Goal: Find specific page/section: Find specific page/section

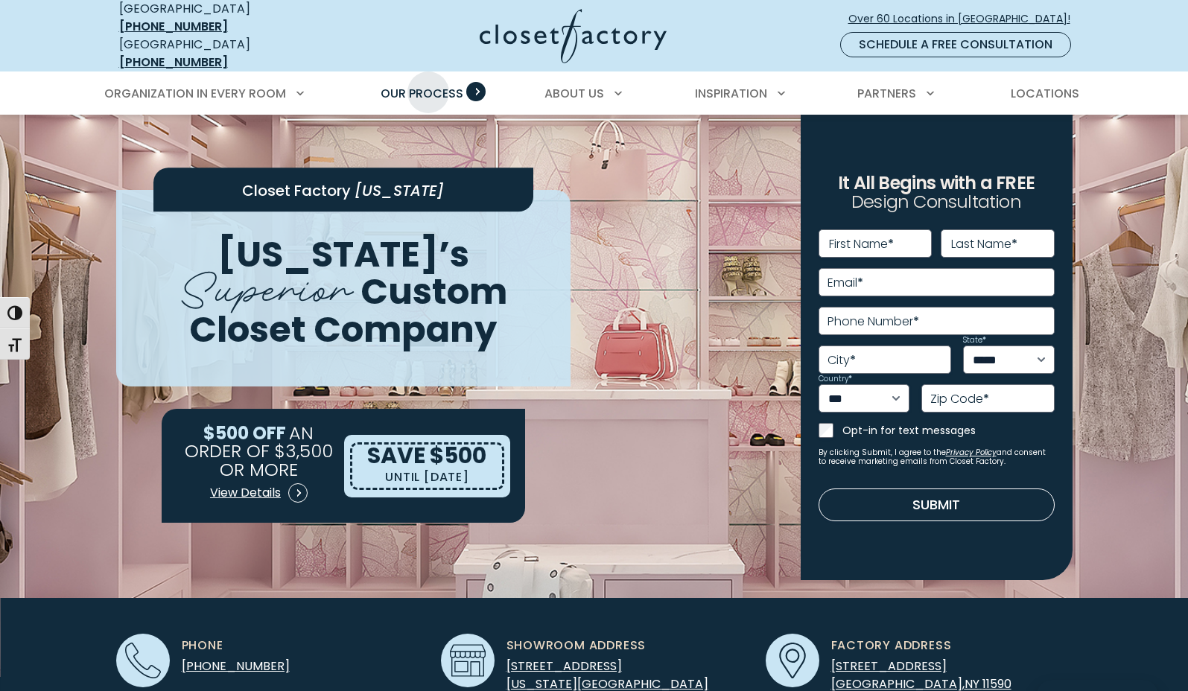
click at [428, 85] on span "Our Process" at bounding box center [422, 93] width 83 height 17
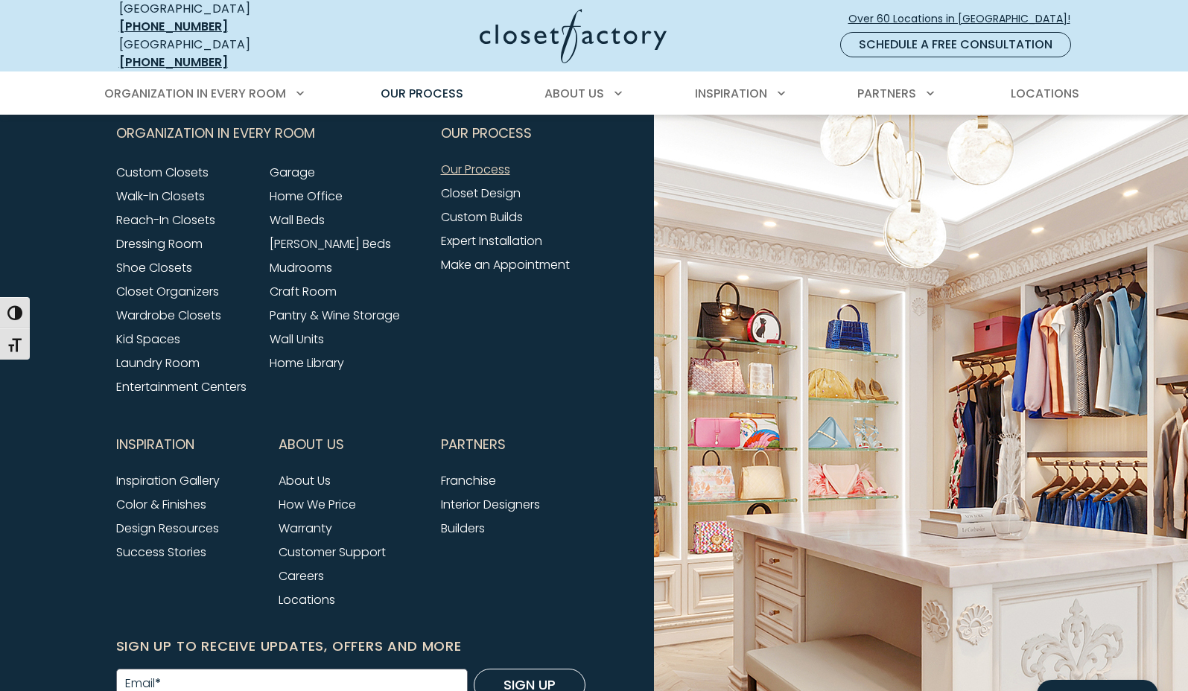
scroll to position [3509, 0]
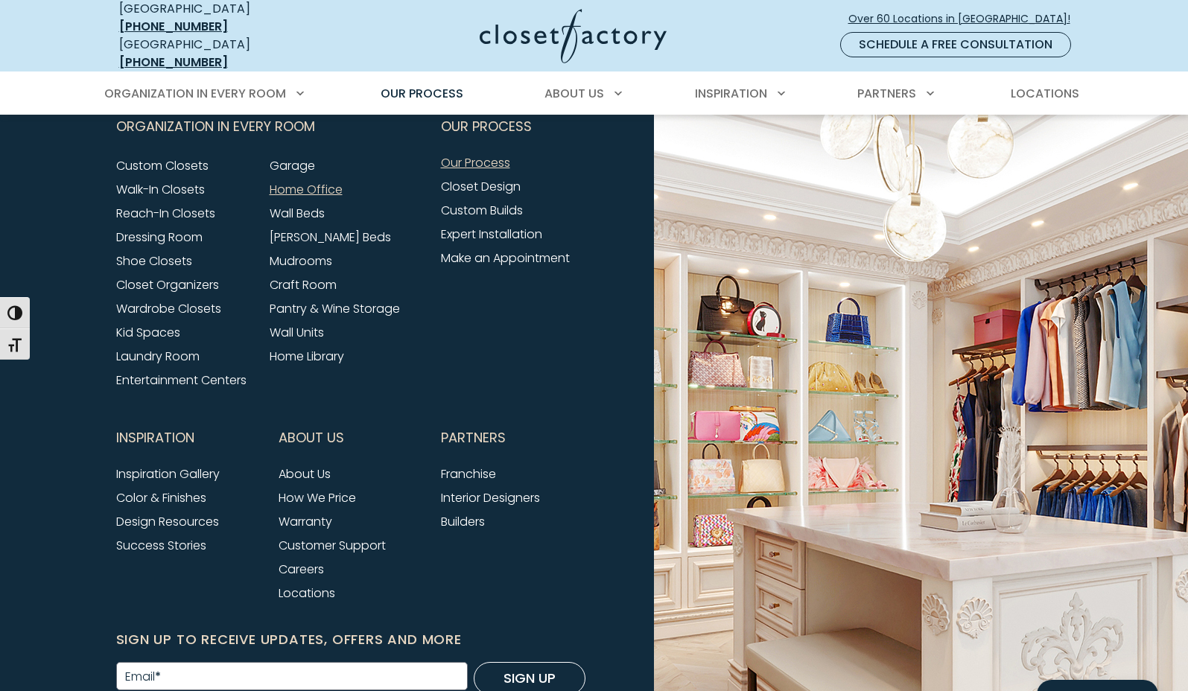
click at [298, 181] on link "Home Office" at bounding box center [306, 189] width 73 height 17
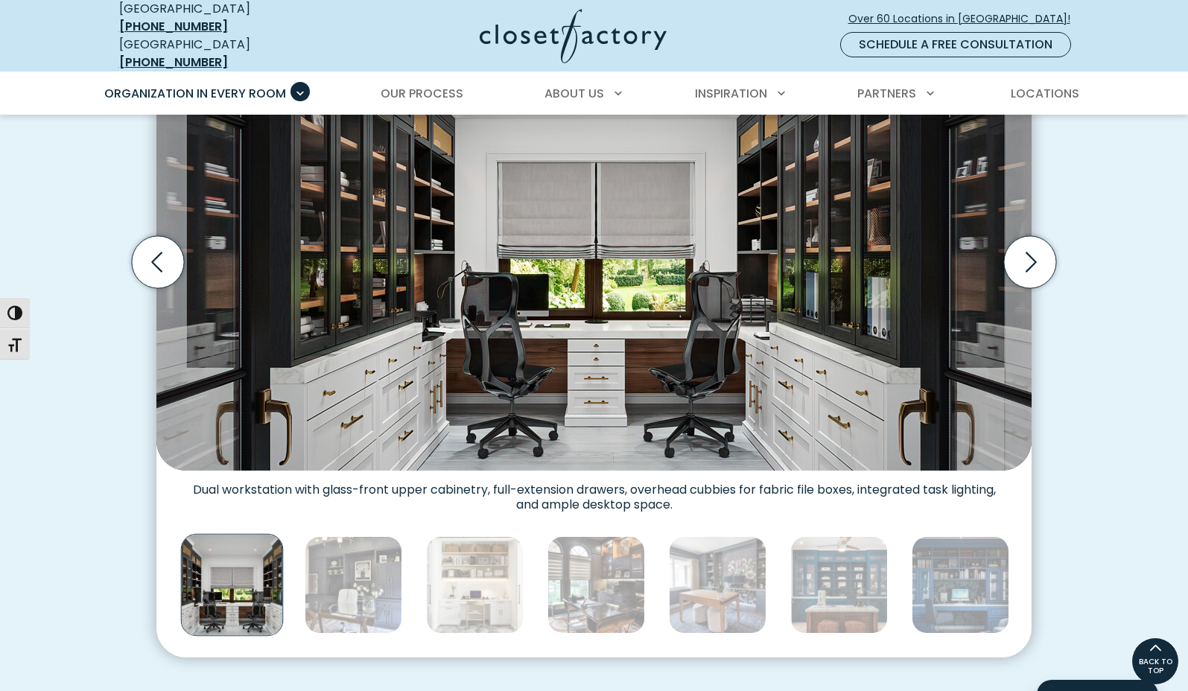
scroll to position [433, 0]
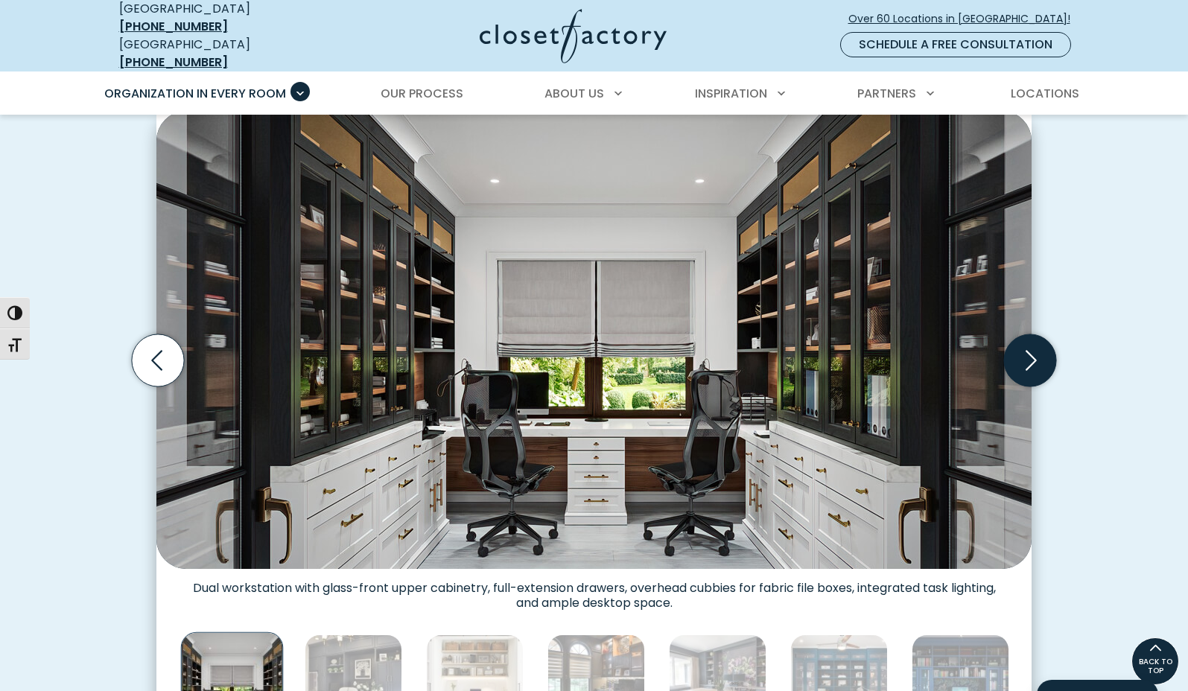
click at [1028, 344] on icon "Next slide" at bounding box center [1030, 361] width 52 height 52
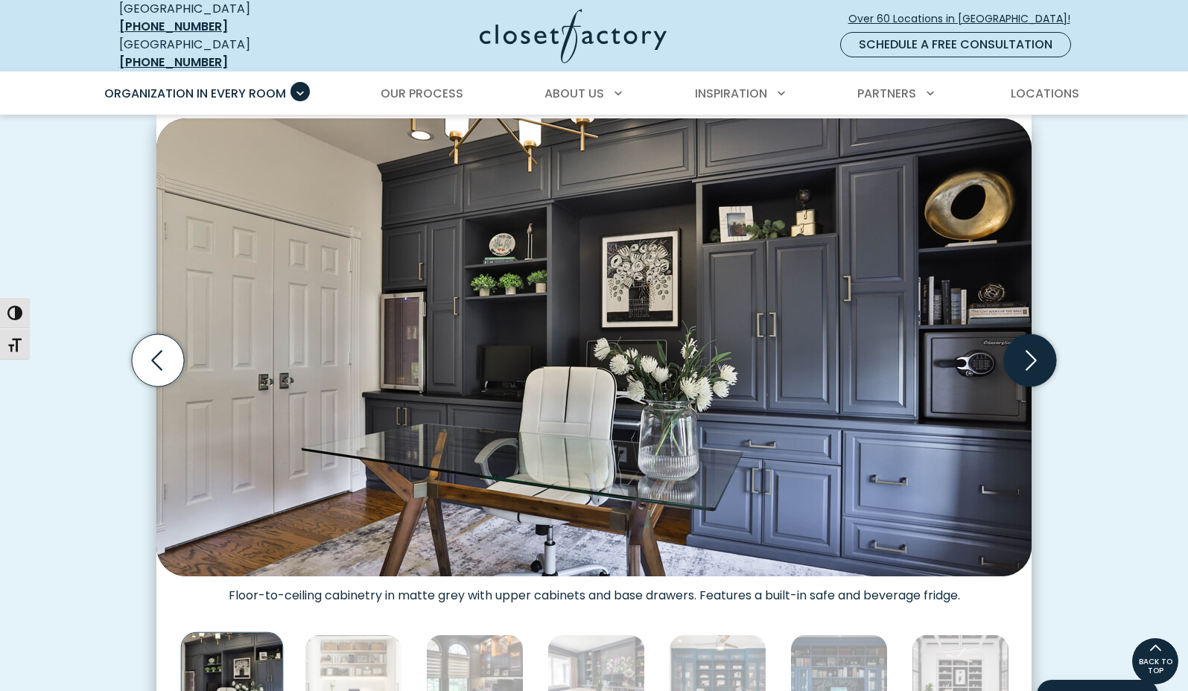
click at [1028, 344] on icon "Next slide" at bounding box center [1030, 361] width 52 height 52
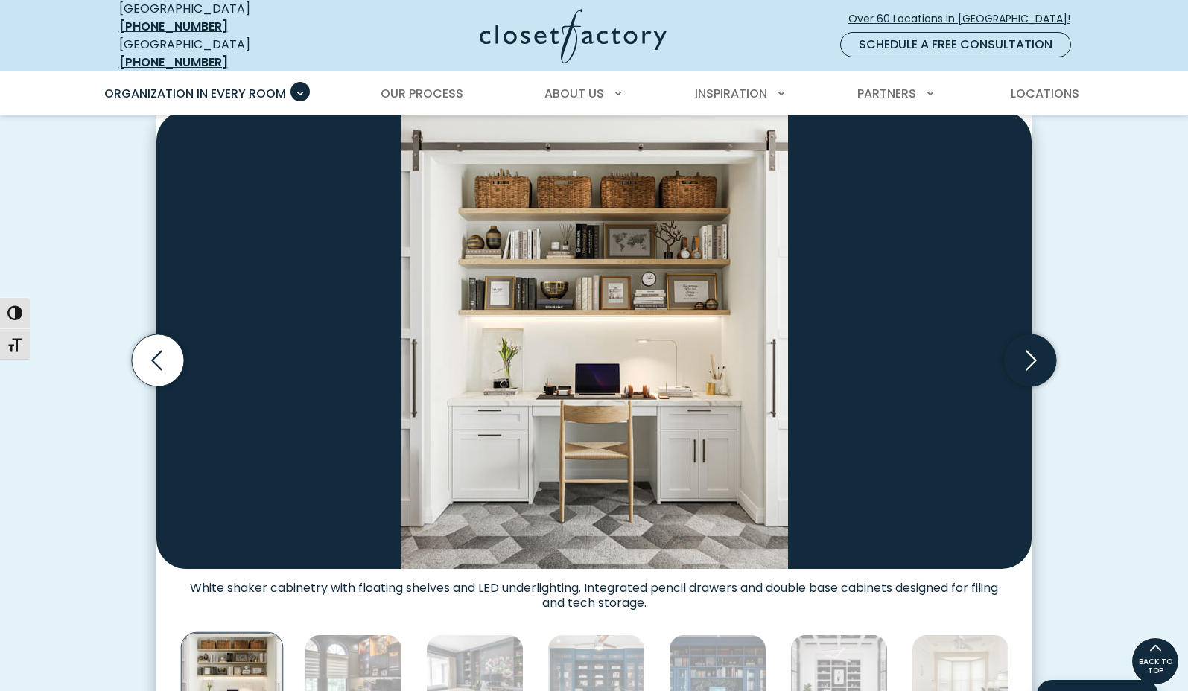
click at [1028, 344] on icon "Next slide" at bounding box center [1030, 361] width 52 height 52
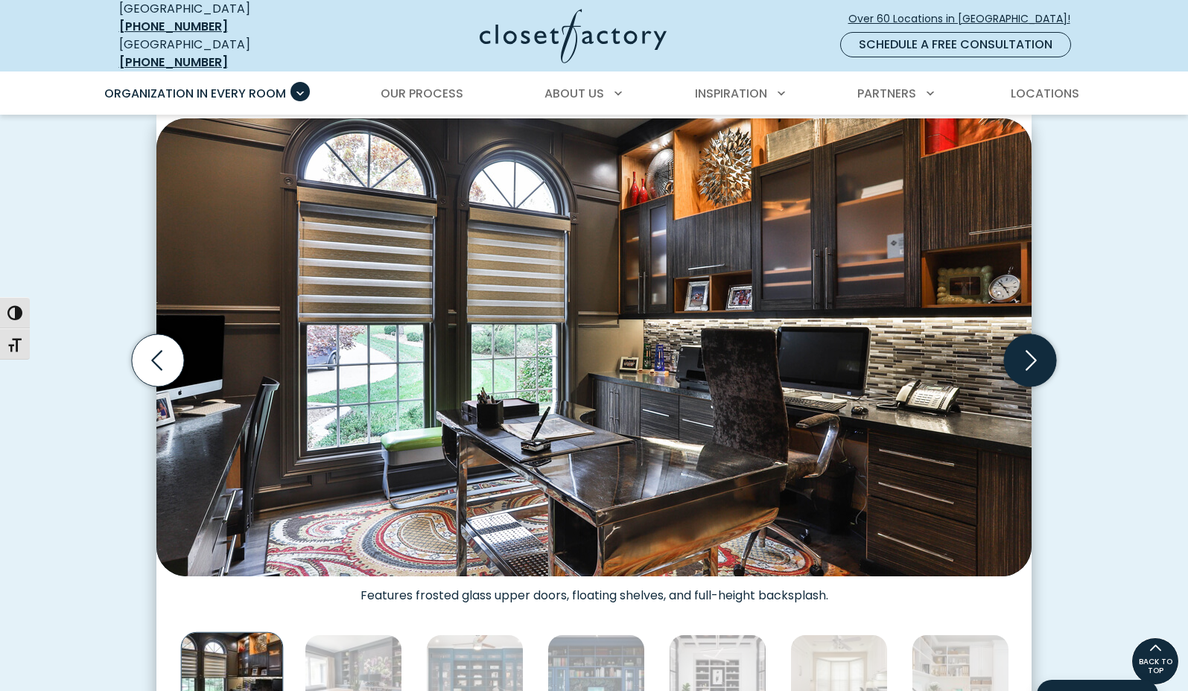
click at [1028, 344] on icon "Next slide" at bounding box center [1030, 361] width 52 height 52
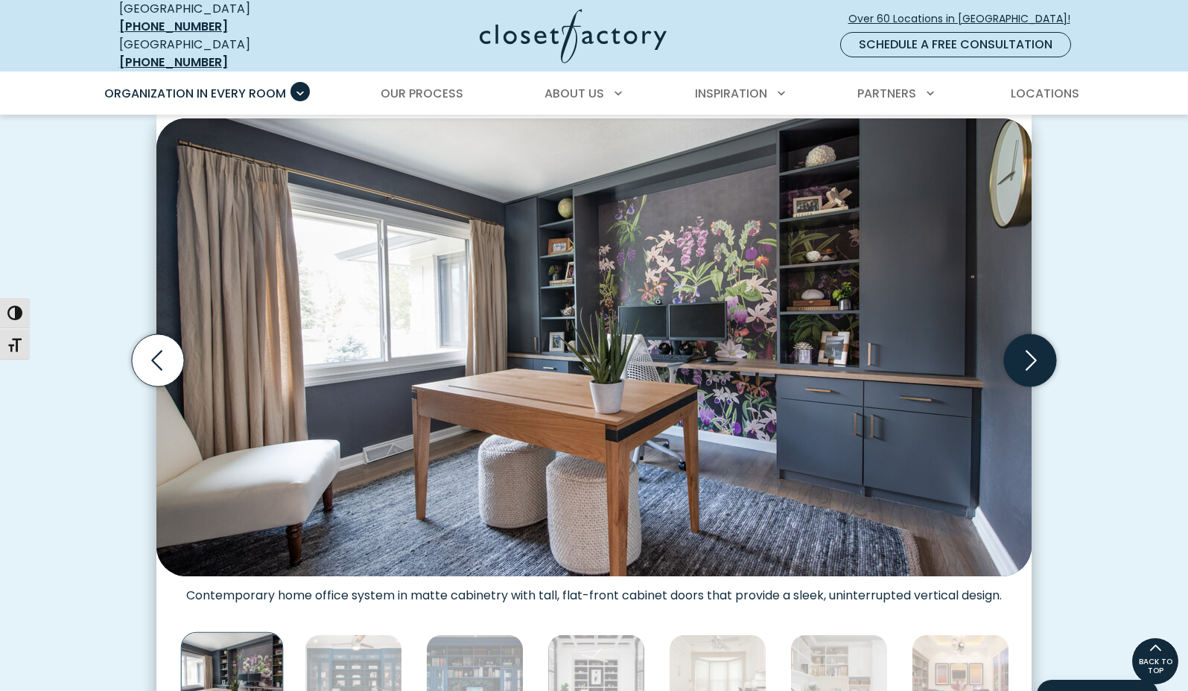
click at [1028, 344] on icon "Next slide" at bounding box center [1030, 361] width 52 height 52
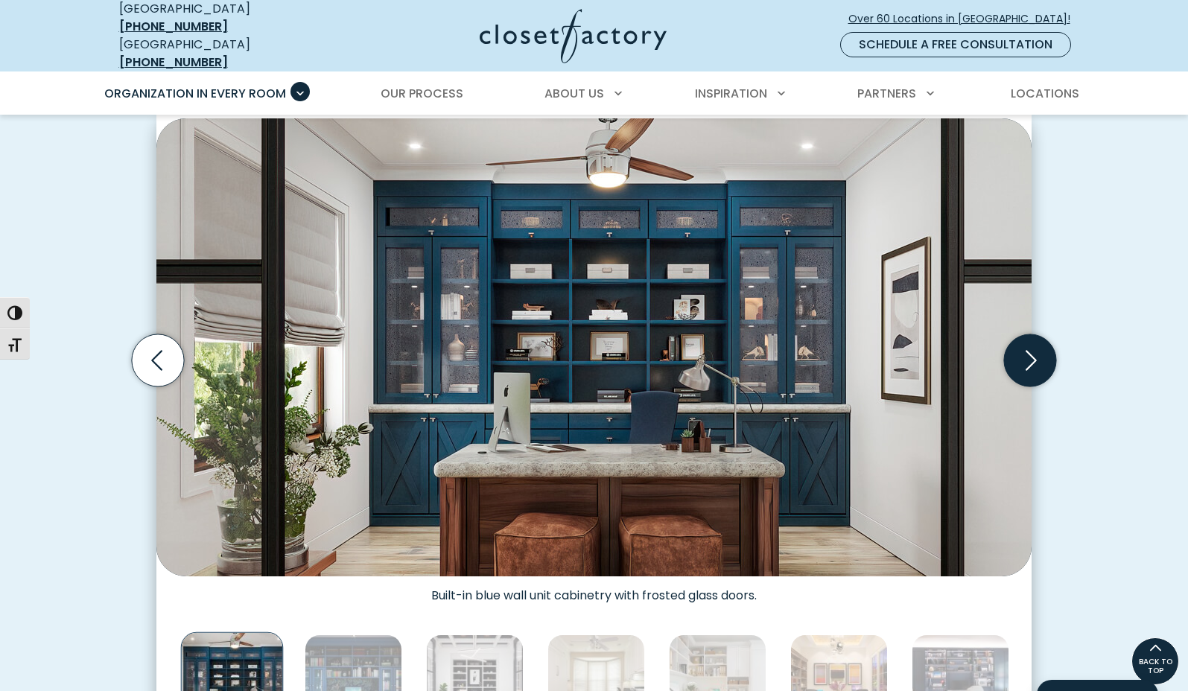
click at [1028, 344] on icon "Next slide" at bounding box center [1030, 361] width 52 height 52
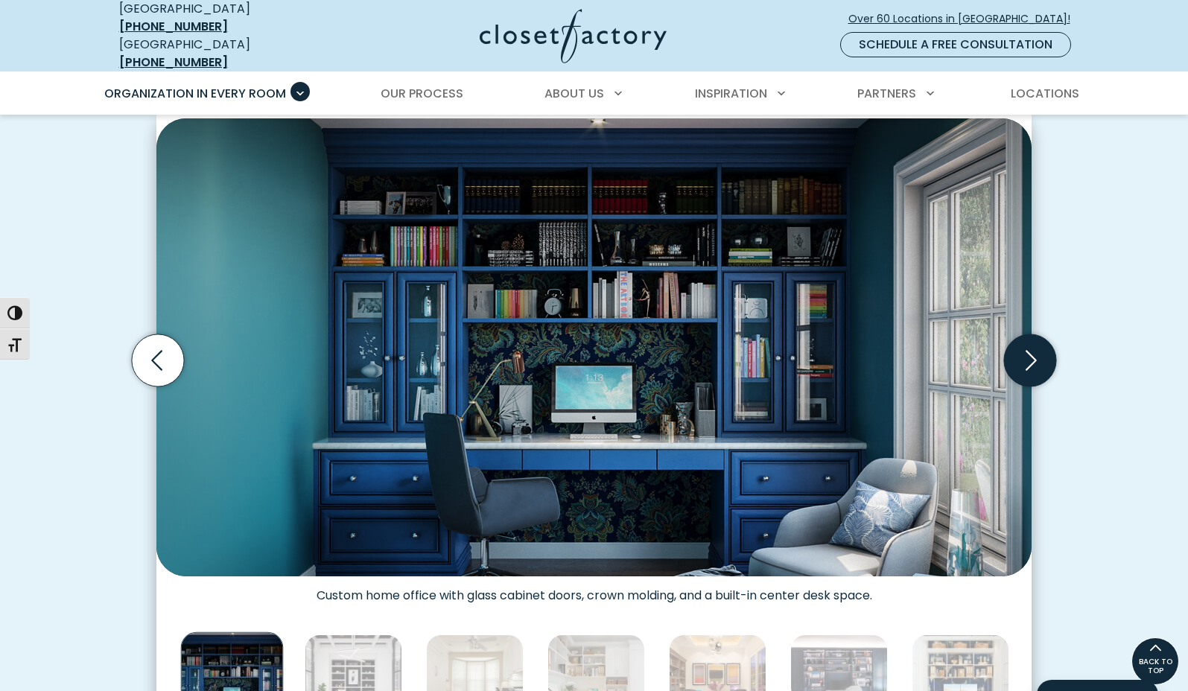
click at [1028, 344] on icon "Next slide" at bounding box center [1030, 361] width 52 height 52
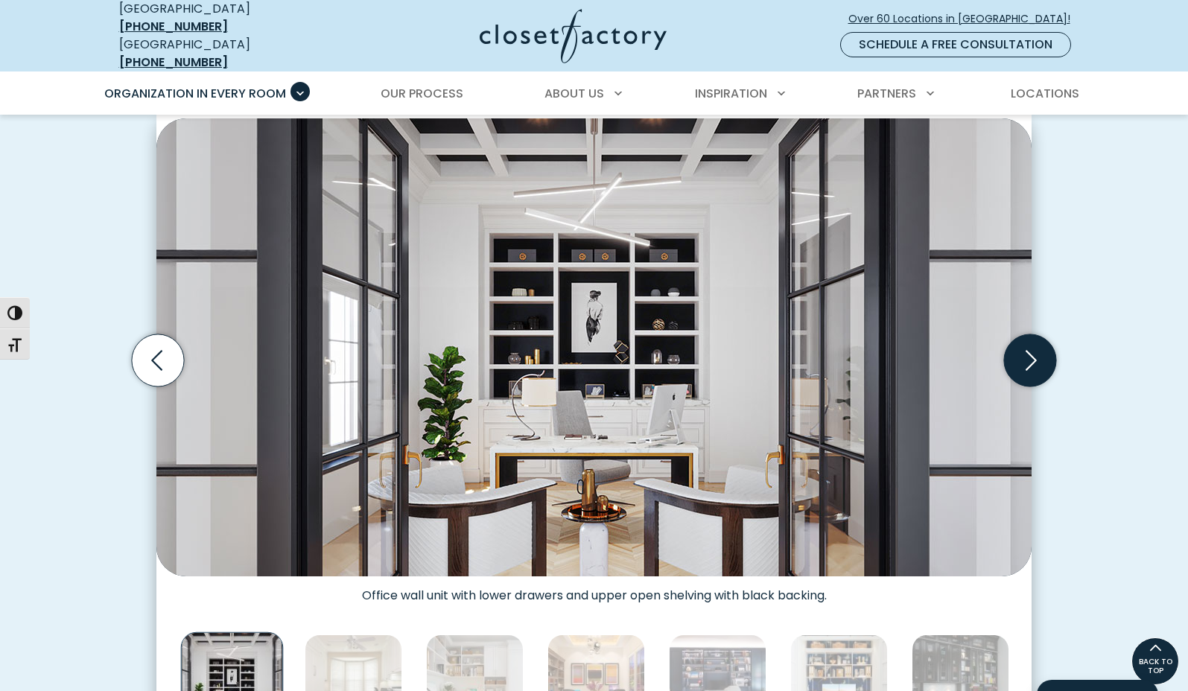
click at [1028, 344] on icon "Next slide" at bounding box center [1030, 361] width 52 height 52
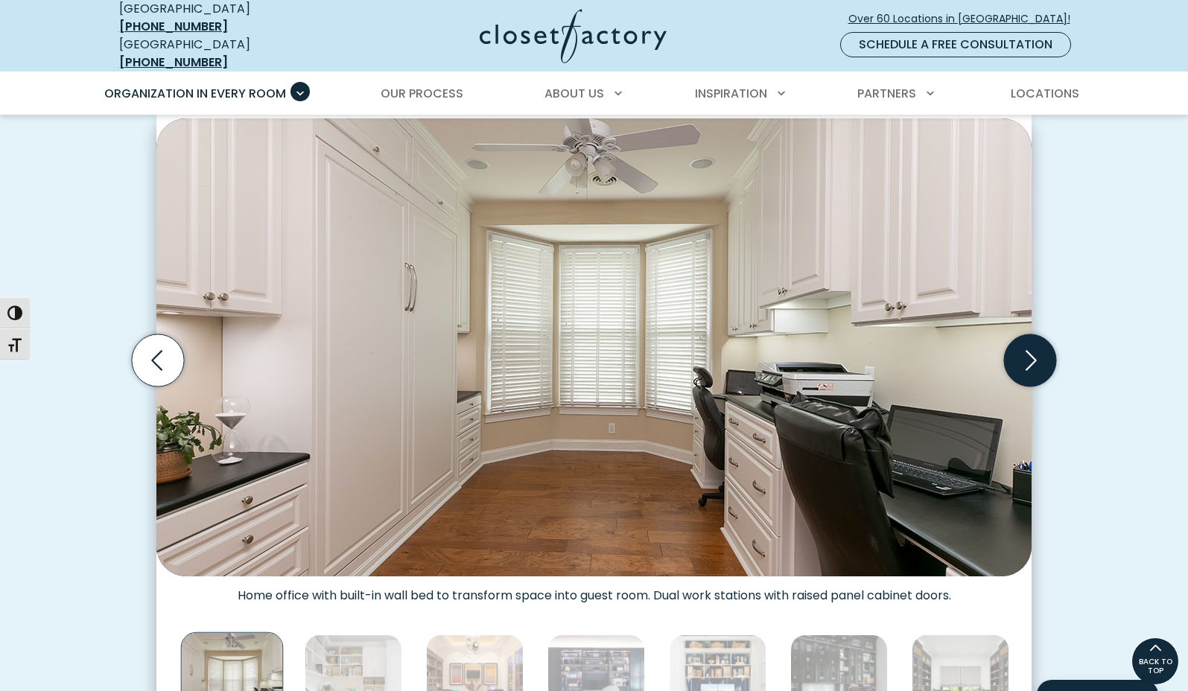
click at [1028, 344] on icon "Next slide" at bounding box center [1030, 361] width 52 height 52
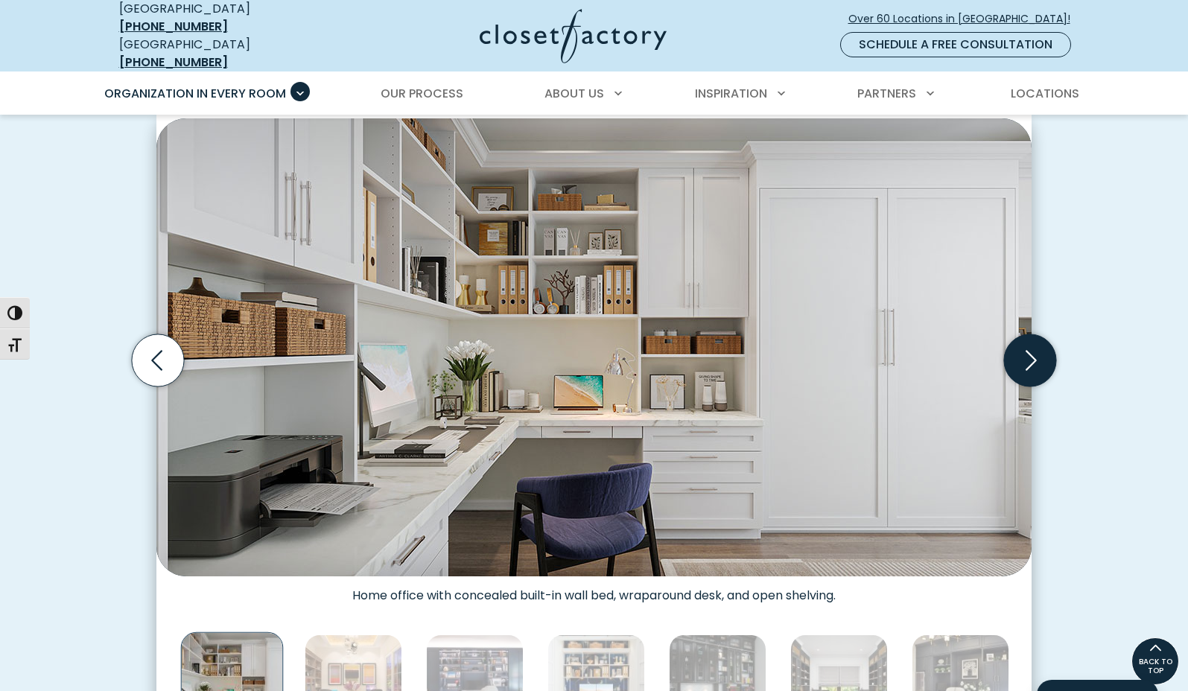
click at [1028, 344] on icon "Next slide" at bounding box center [1030, 361] width 52 height 52
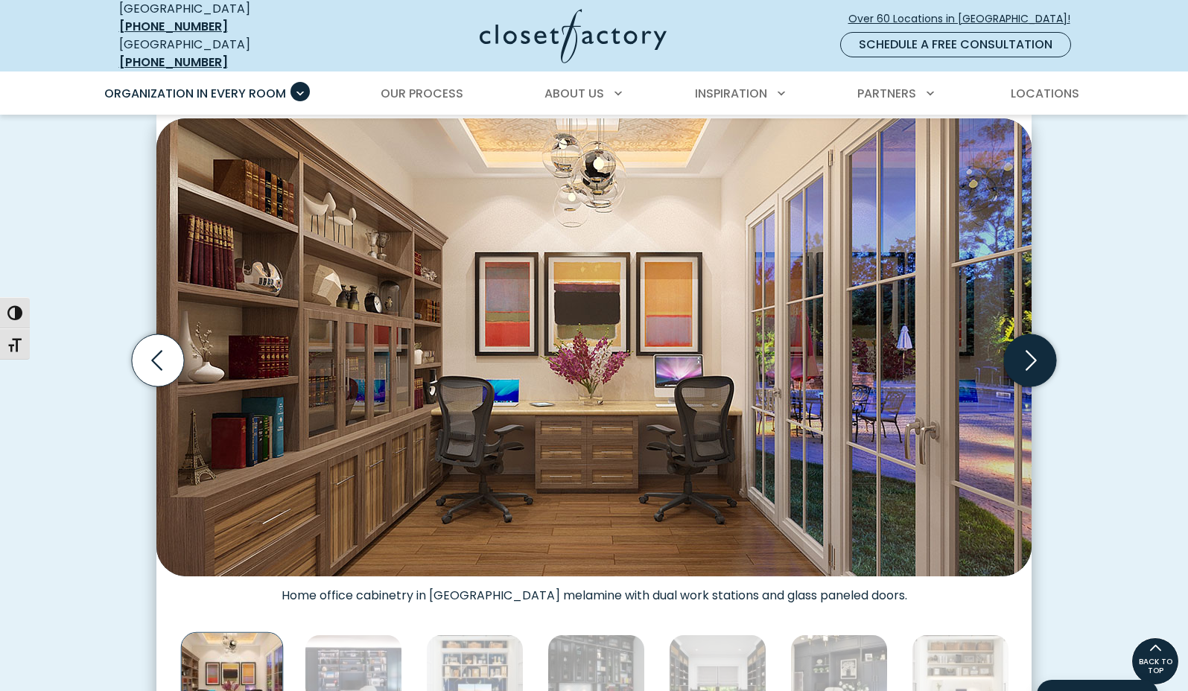
click at [1028, 344] on icon "Next slide" at bounding box center [1030, 361] width 52 height 52
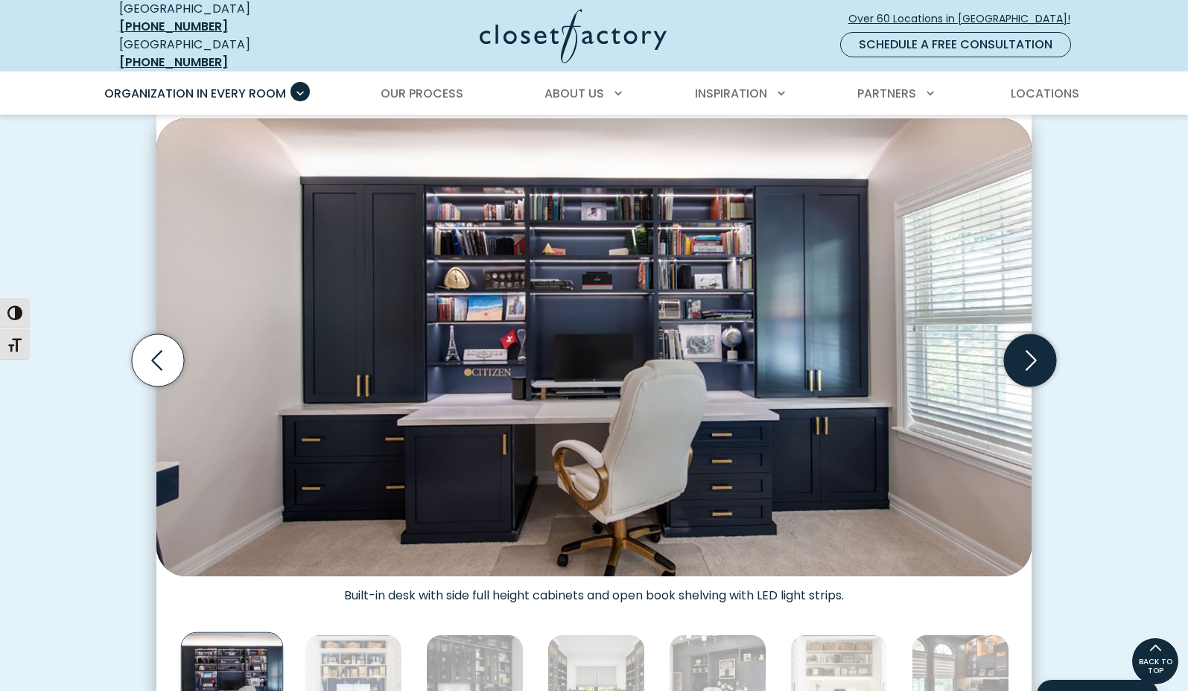
click at [1028, 344] on icon "Next slide" at bounding box center [1030, 361] width 52 height 52
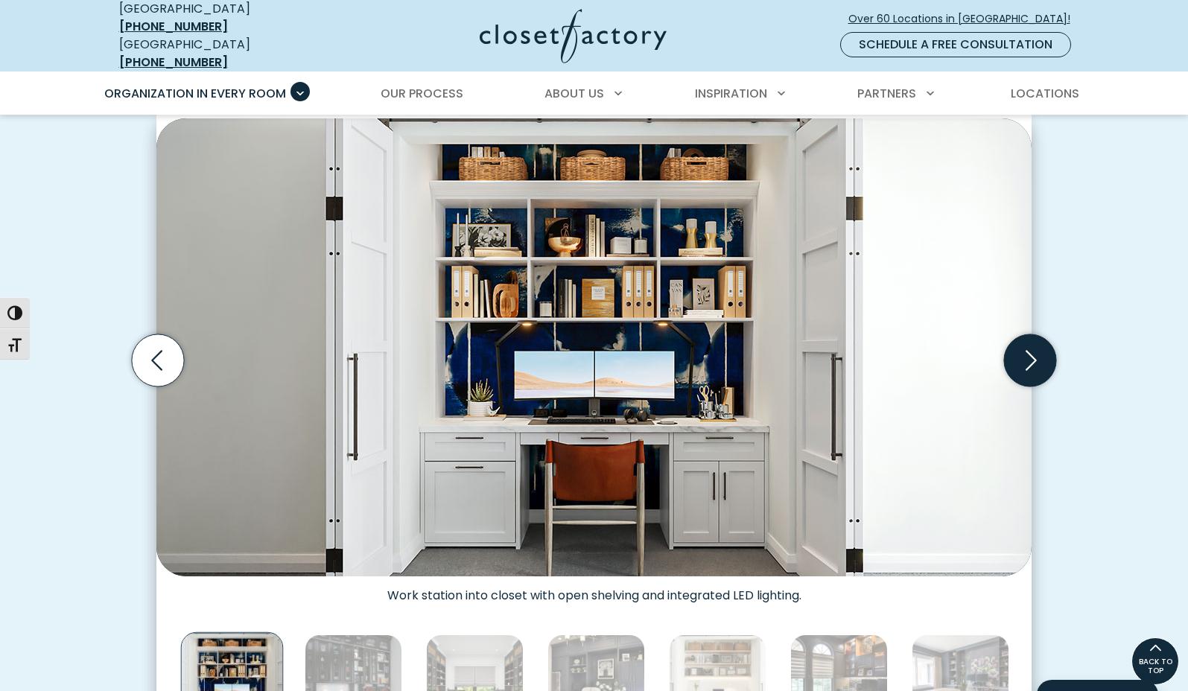
click at [1028, 343] on icon "Next slide" at bounding box center [1030, 361] width 52 height 52
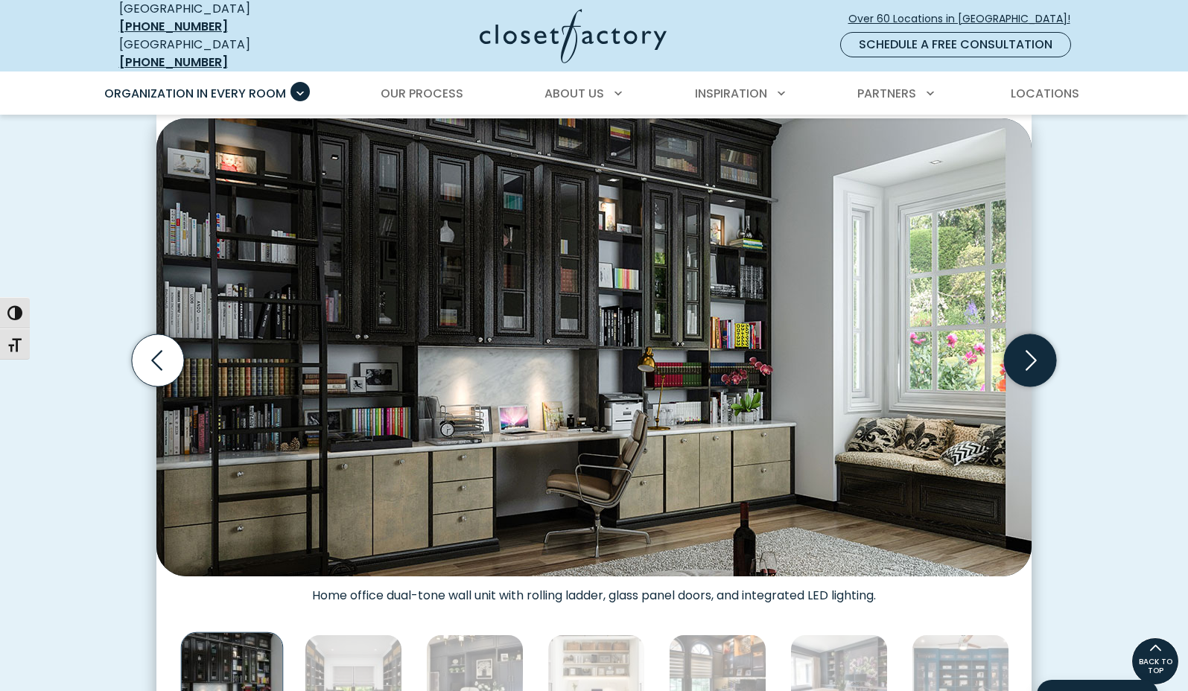
click at [1028, 343] on icon "Next slide" at bounding box center [1030, 361] width 52 height 52
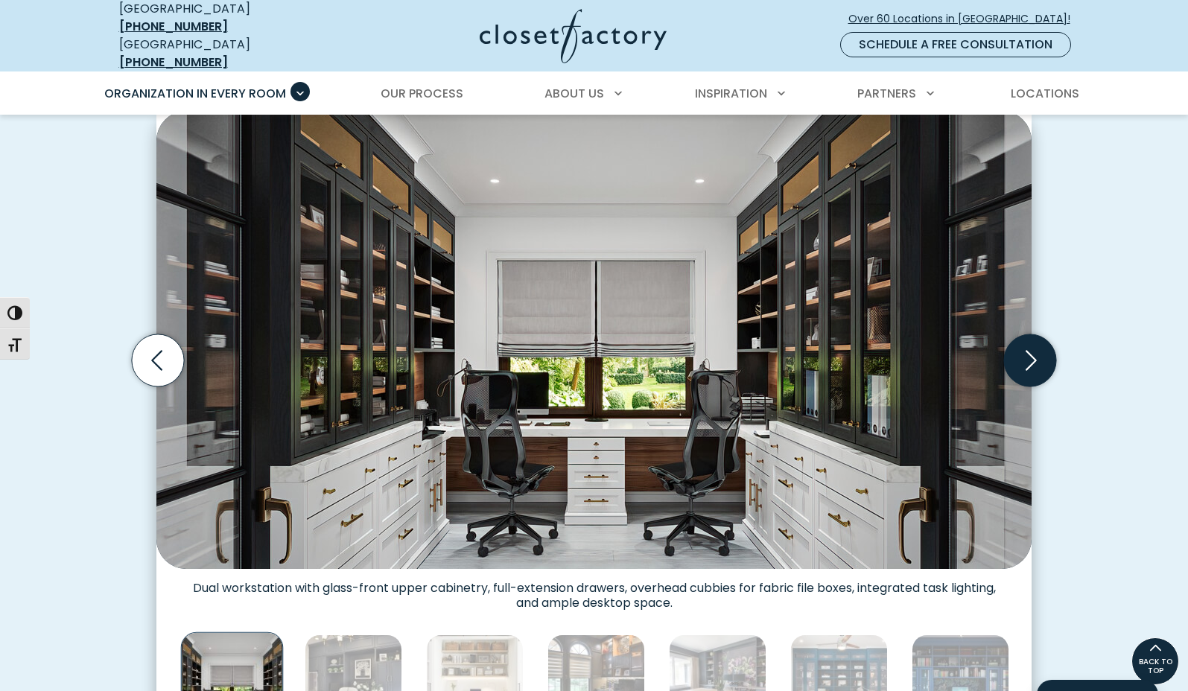
click at [1028, 343] on icon "Next slide" at bounding box center [1030, 361] width 52 height 52
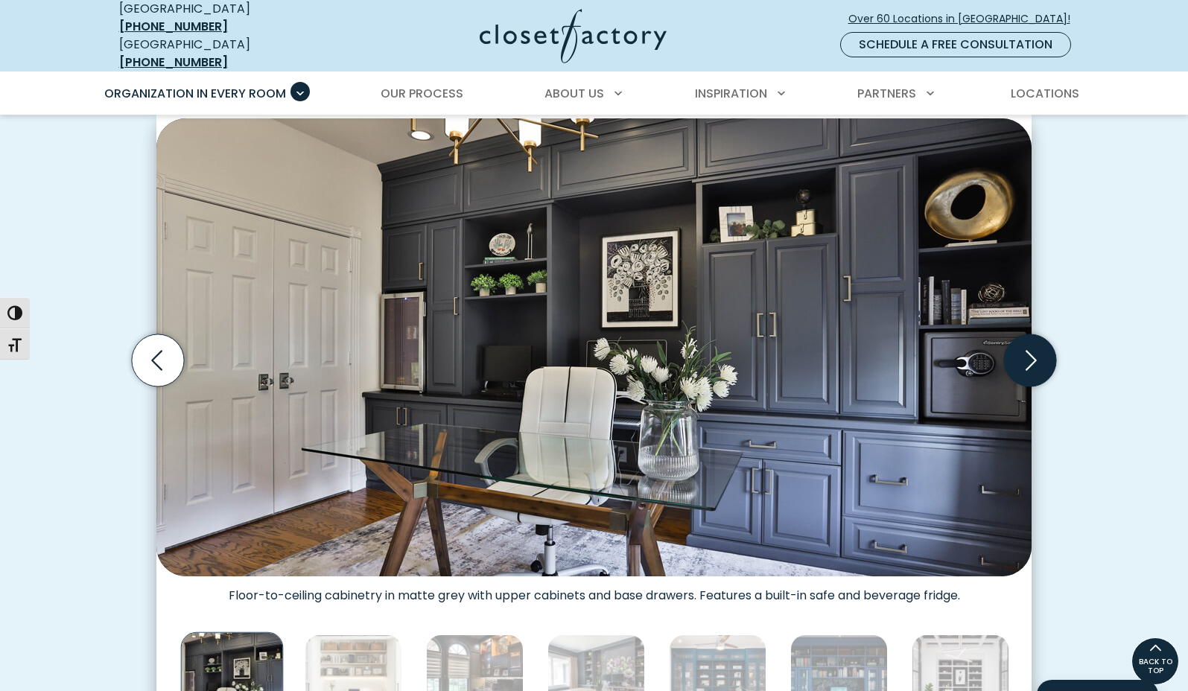
click at [1027, 343] on icon "Next slide" at bounding box center [1030, 361] width 52 height 52
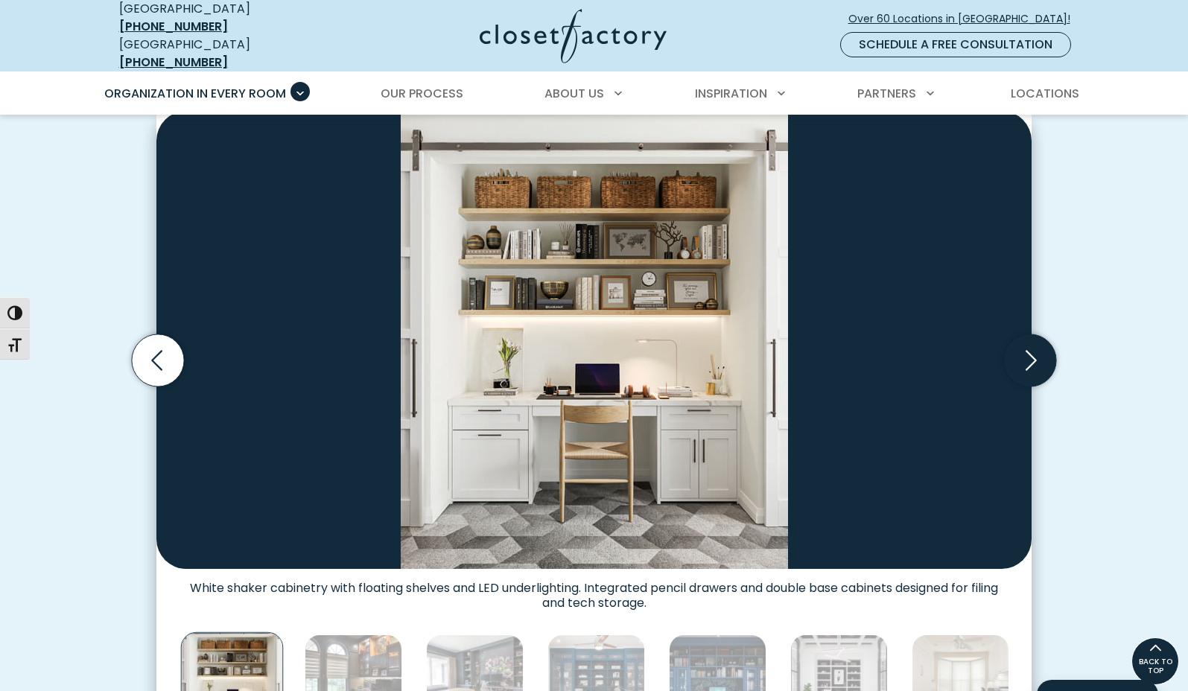
click at [1027, 343] on icon "Next slide" at bounding box center [1030, 361] width 52 height 52
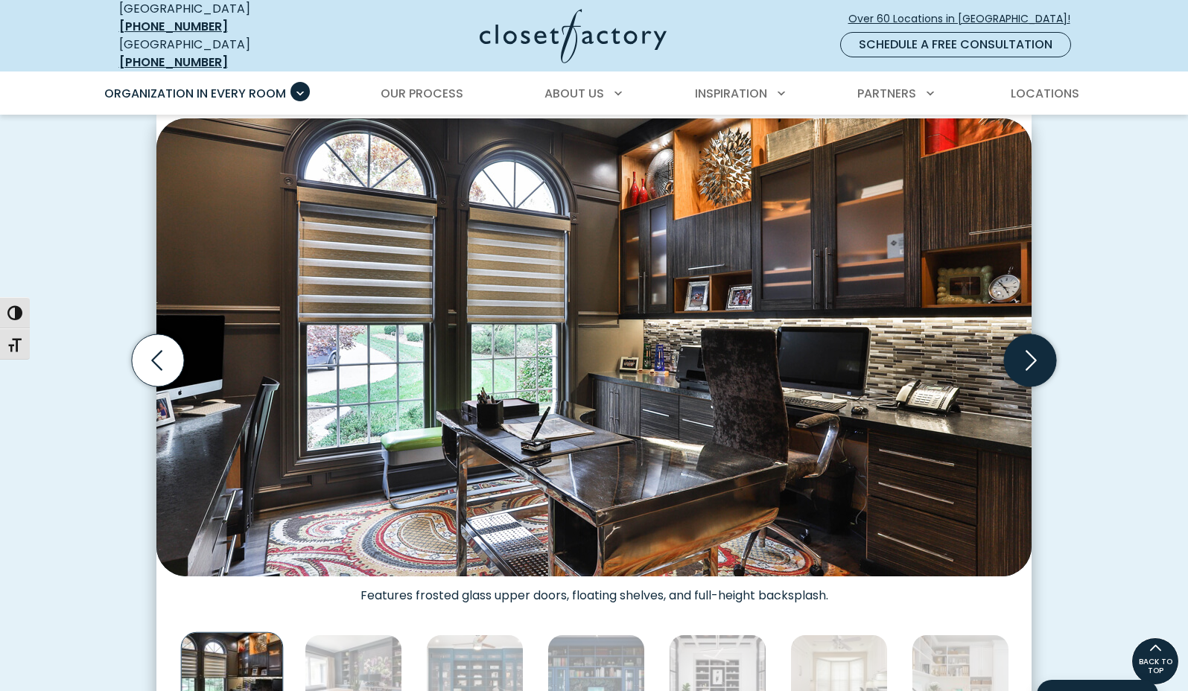
click at [1027, 343] on icon "Next slide" at bounding box center [1030, 361] width 52 height 52
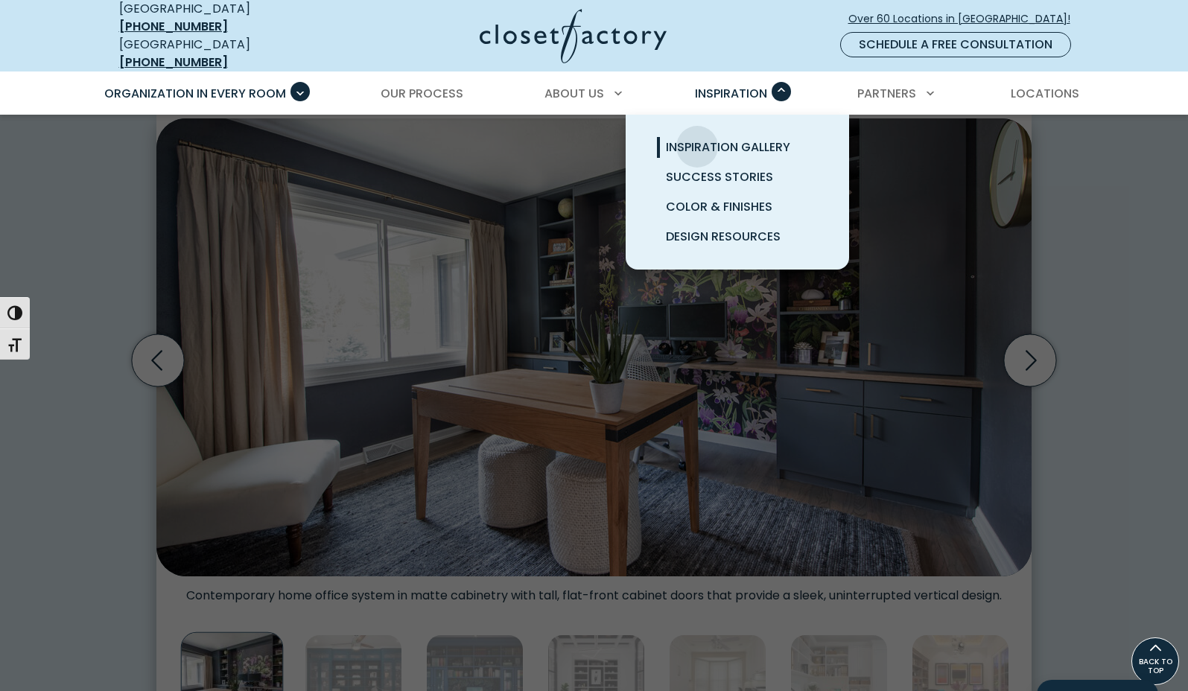
click at [697, 139] on span "Inspiration Gallery" at bounding box center [728, 147] width 124 height 17
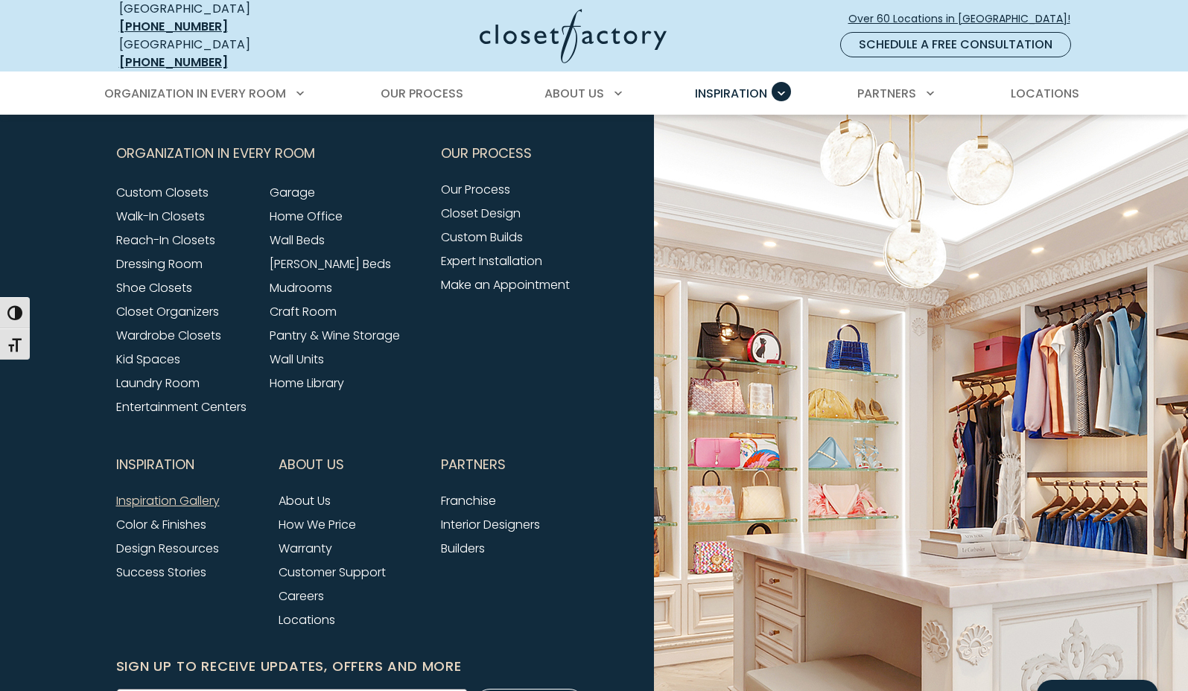
scroll to position [1798, 0]
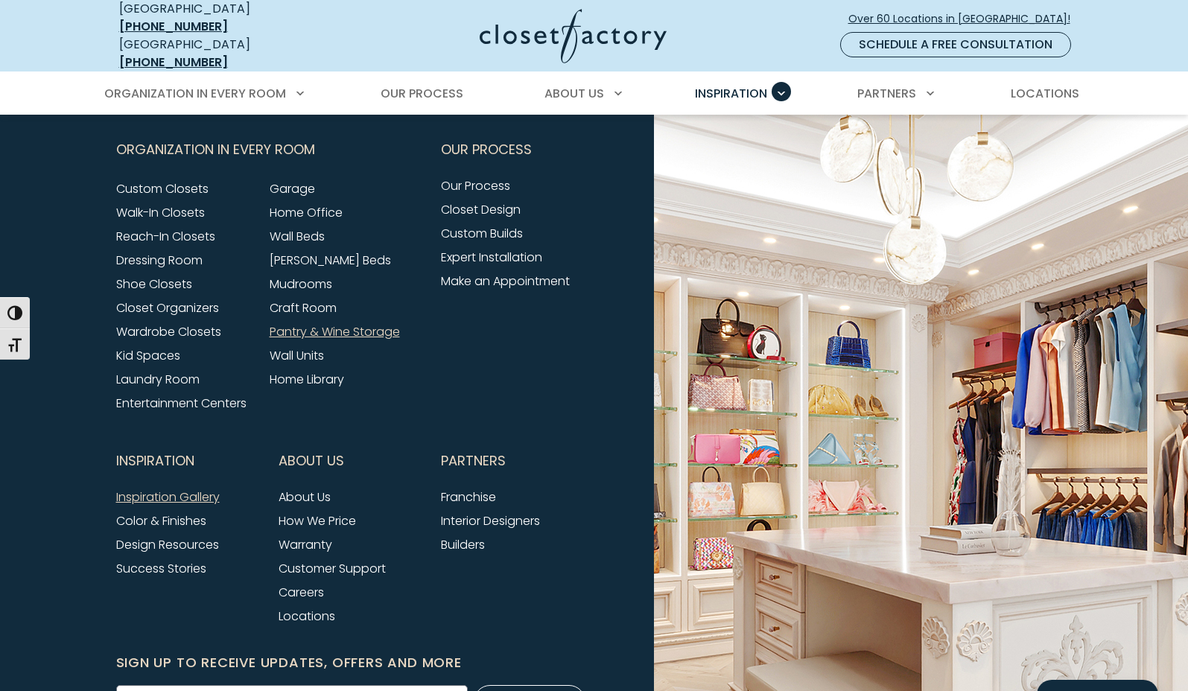
click at [340, 323] on link "Pantry & Wine Storage" at bounding box center [335, 331] width 130 height 17
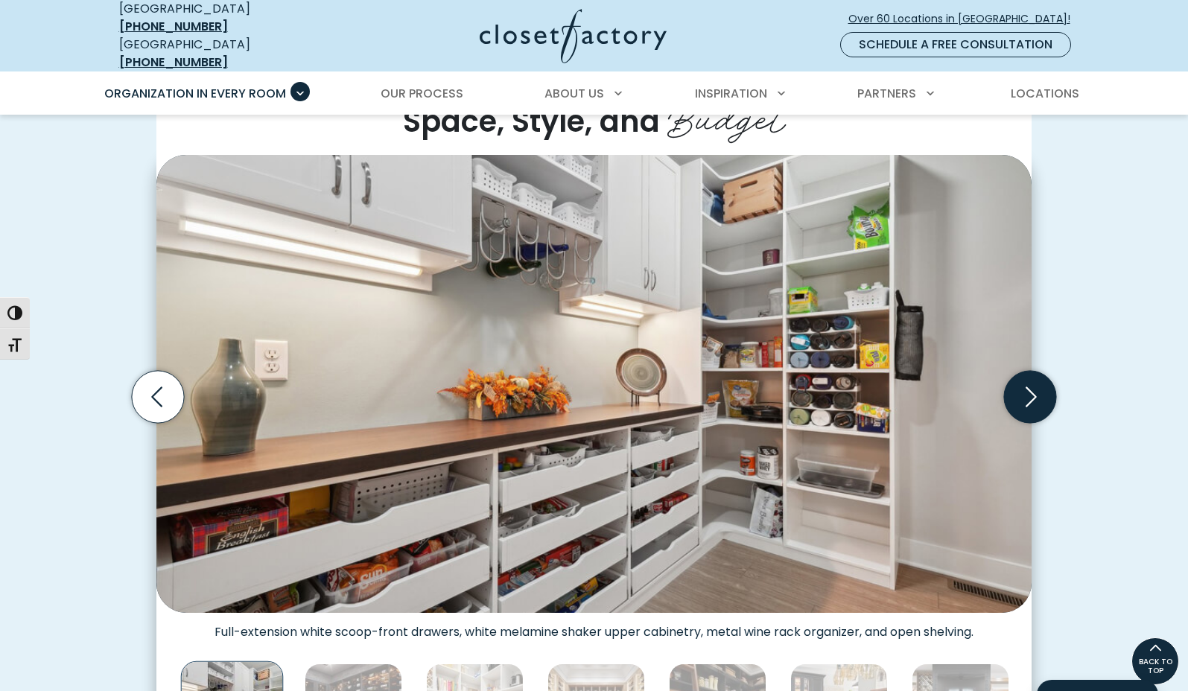
click at [1022, 392] on icon "Next slide" at bounding box center [1030, 397] width 52 height 52
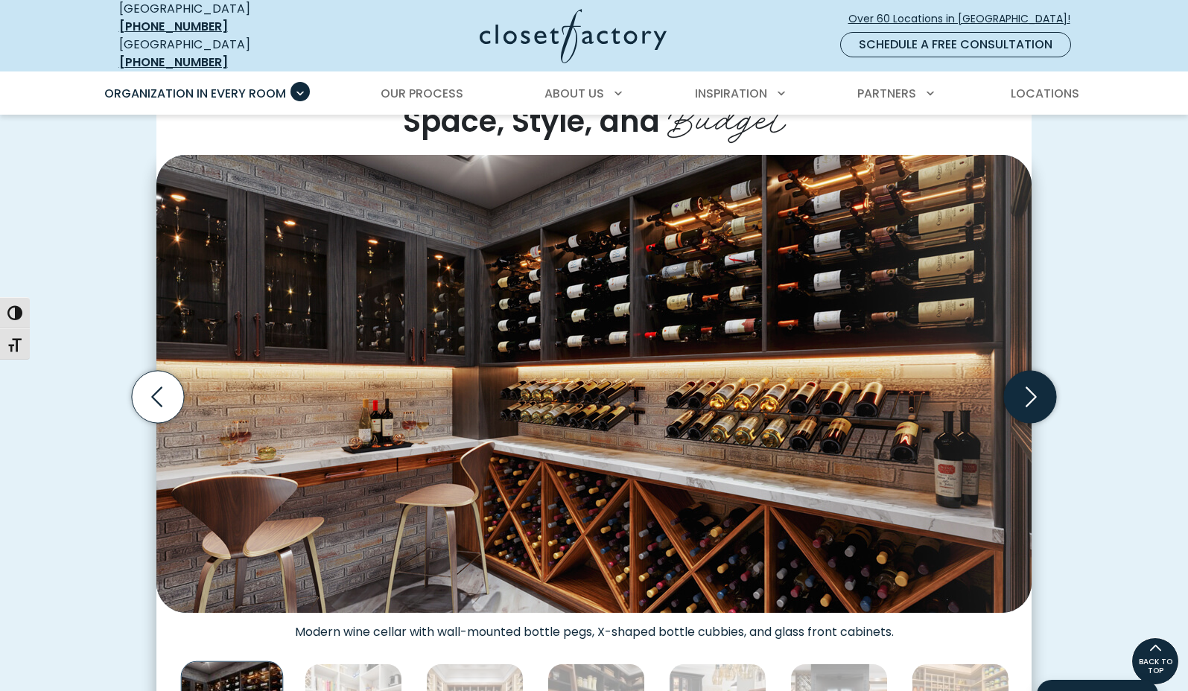
click at [1021, 392] on icon "Next slide" at bounding box center [1030, 397] width 52 height 52
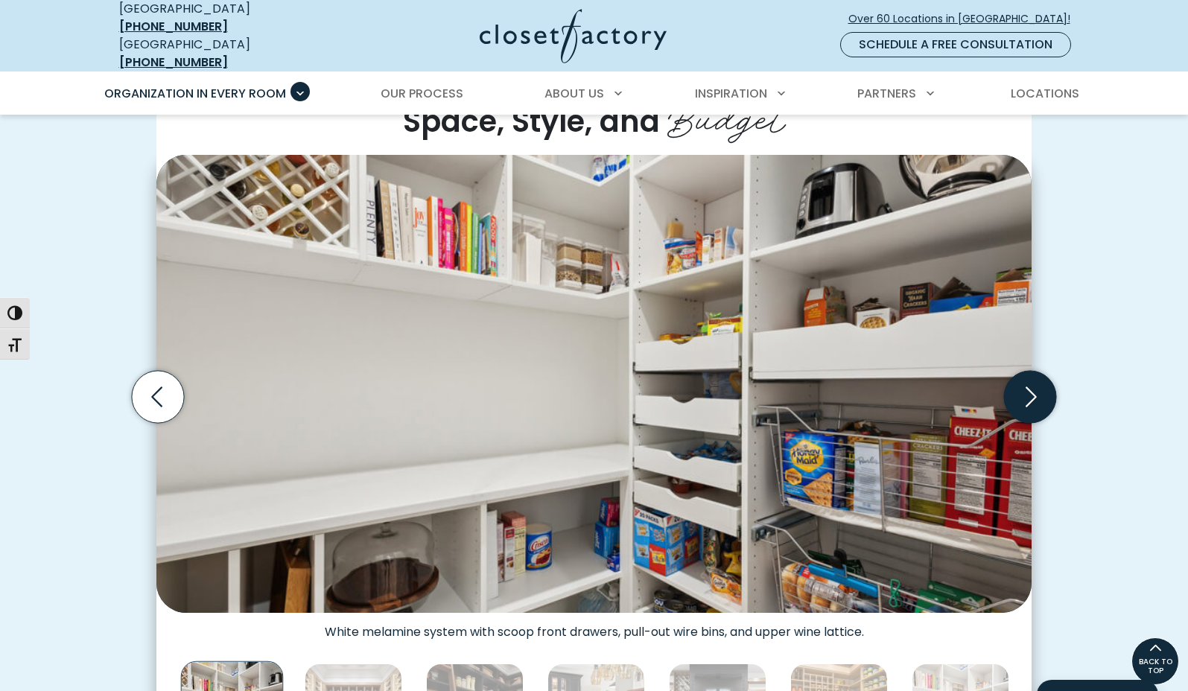
click at [1021, 392] on icon "Next slide" at bounding box center [1030, 397] width 52 height 52
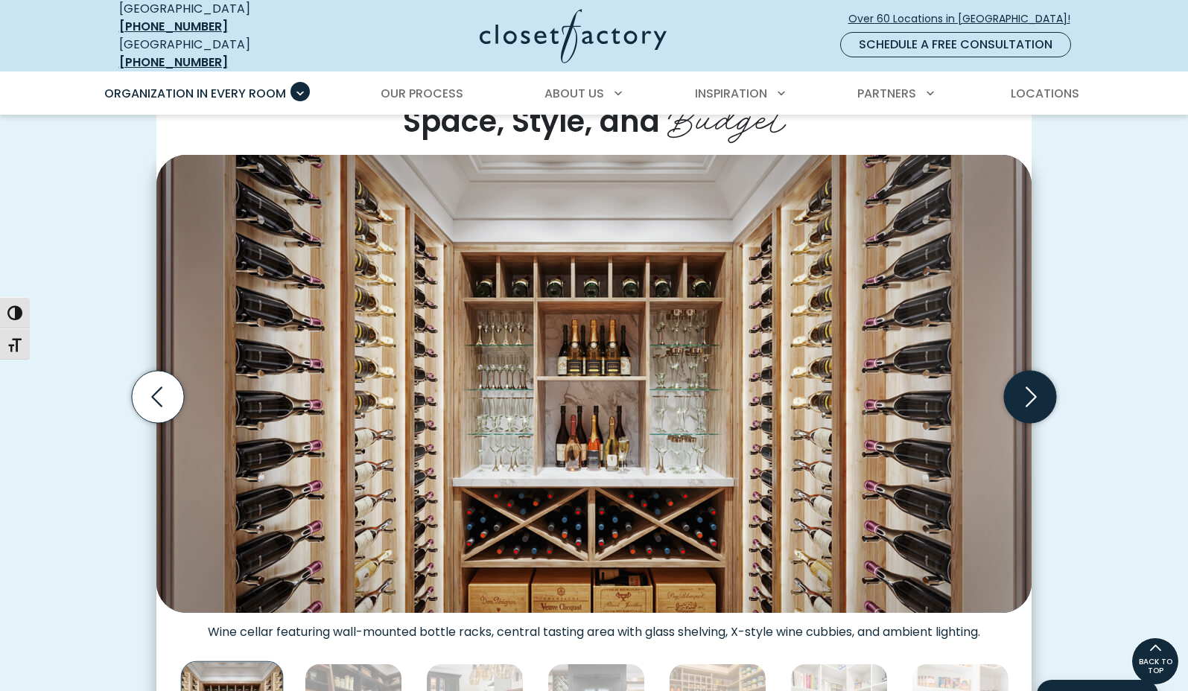
click at [1021, 392] on icon "Next slide" at bounding box center [1030, 397] width 52 height 52
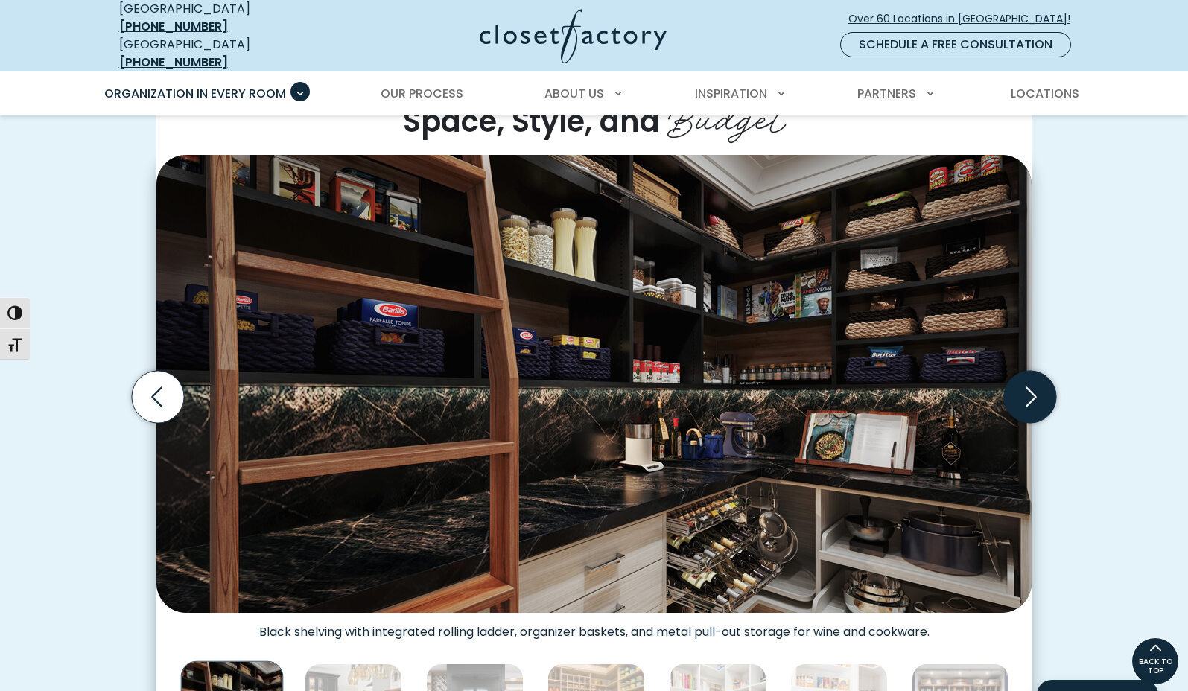
click at [1021, 392] on icon "Next slide" at bounding box center [1030, 397] width 52 height 52
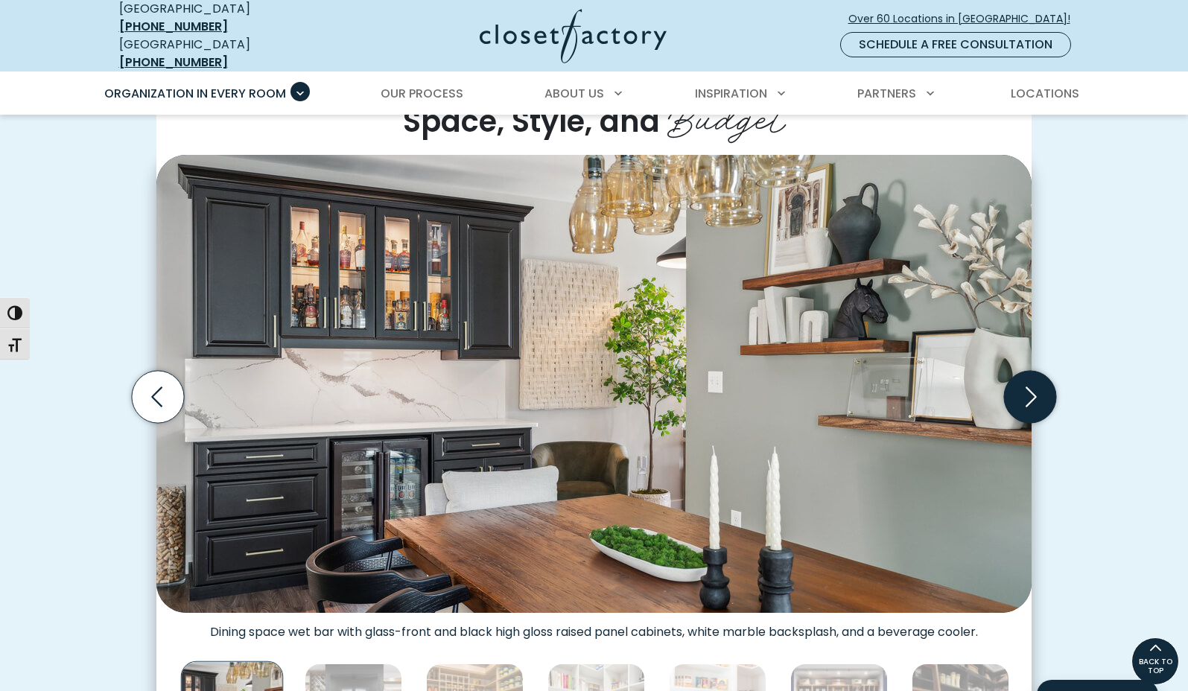
click at [1021, 392] on icon "Next slide" at bounding box center [1030, 397] width 52 height 52
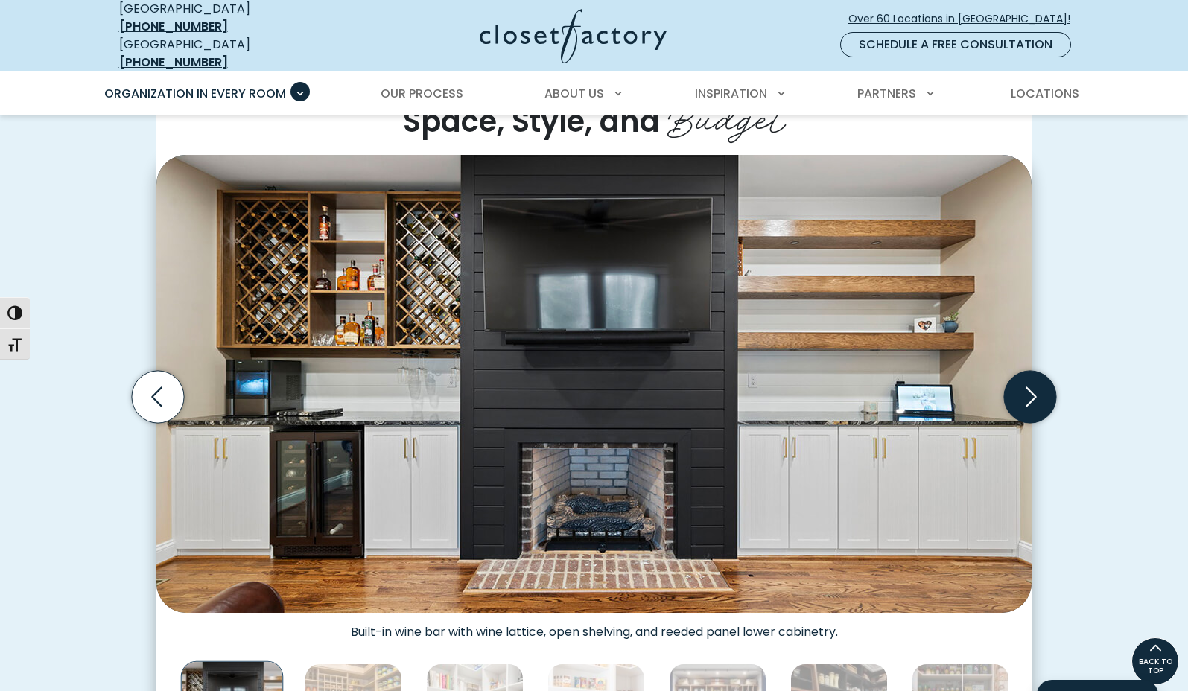
click at [1021, 392] on icon "Next slide" at bounding box center [1030, 397] width 52 height 52
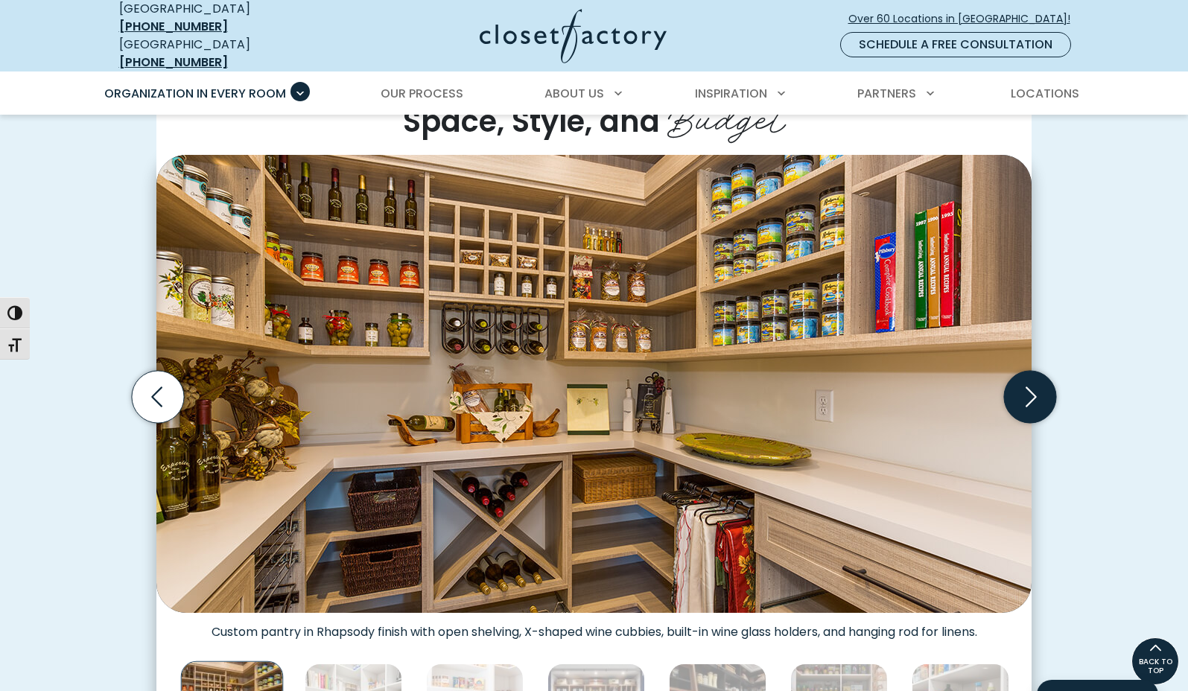
click at [1021, 392] on icon "Next slide" at bounding box center [1030, 397] width 52 height 52
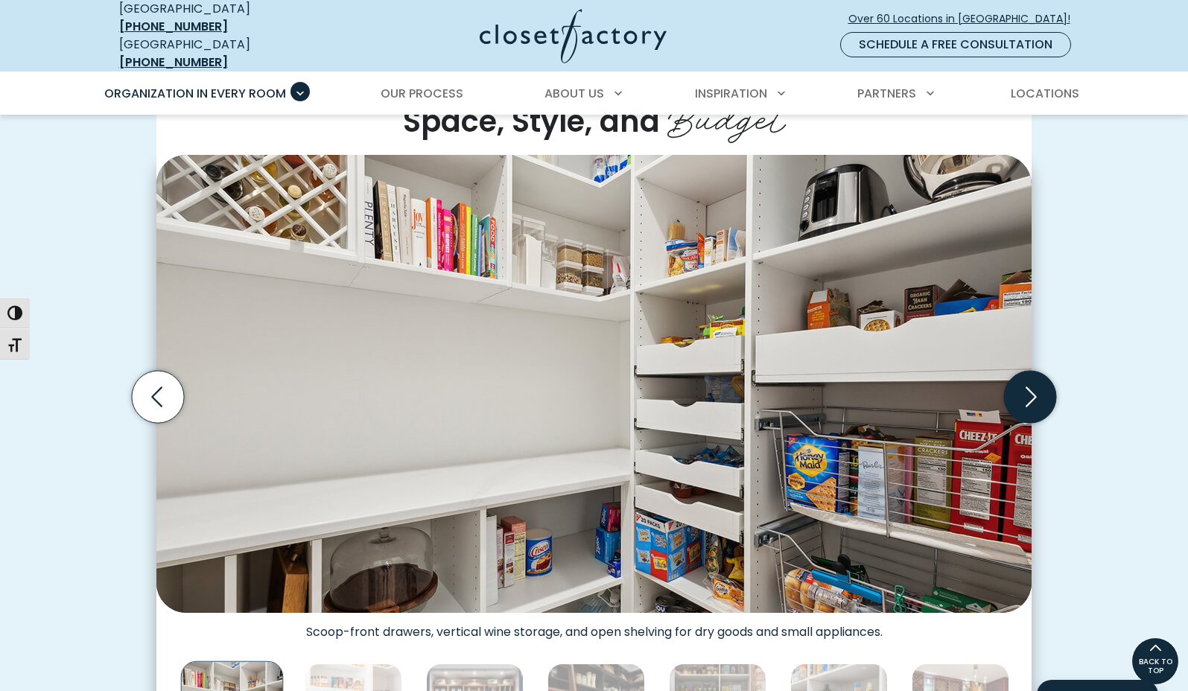
click at [1021, 392] on icon "Next slide" at bounding box center [1030, 397] width 52 height 52
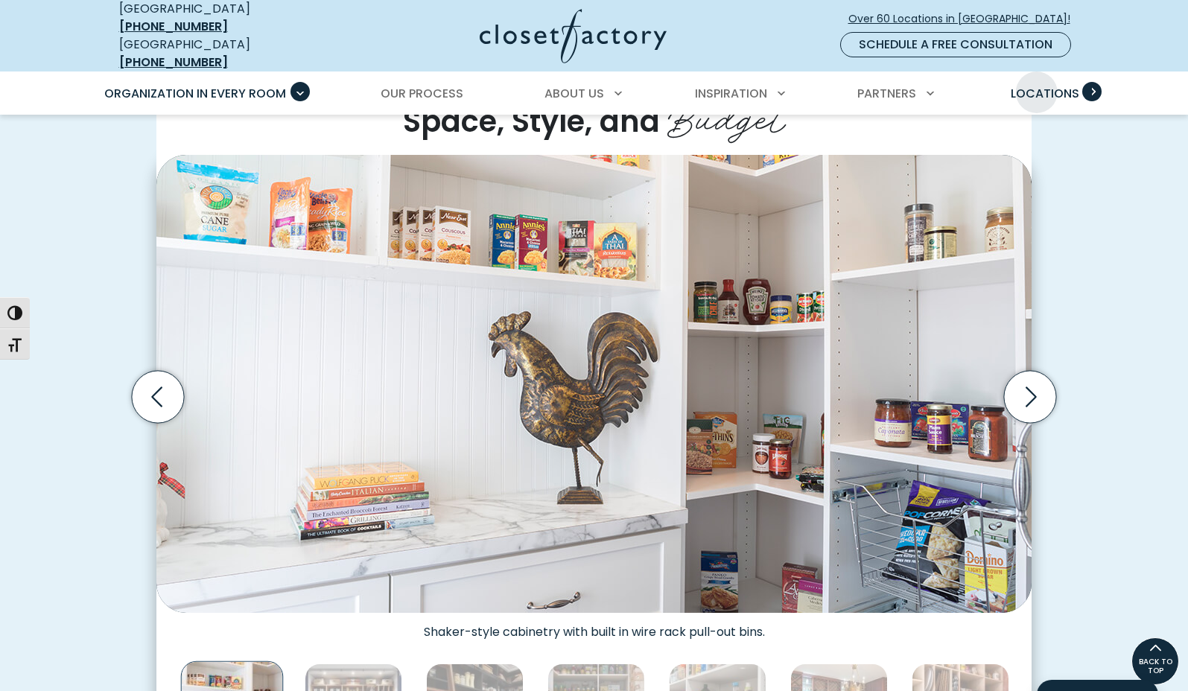
click at [1037, 85] on span "Locations" at bounding box center [1045, 93] width 69 height 17
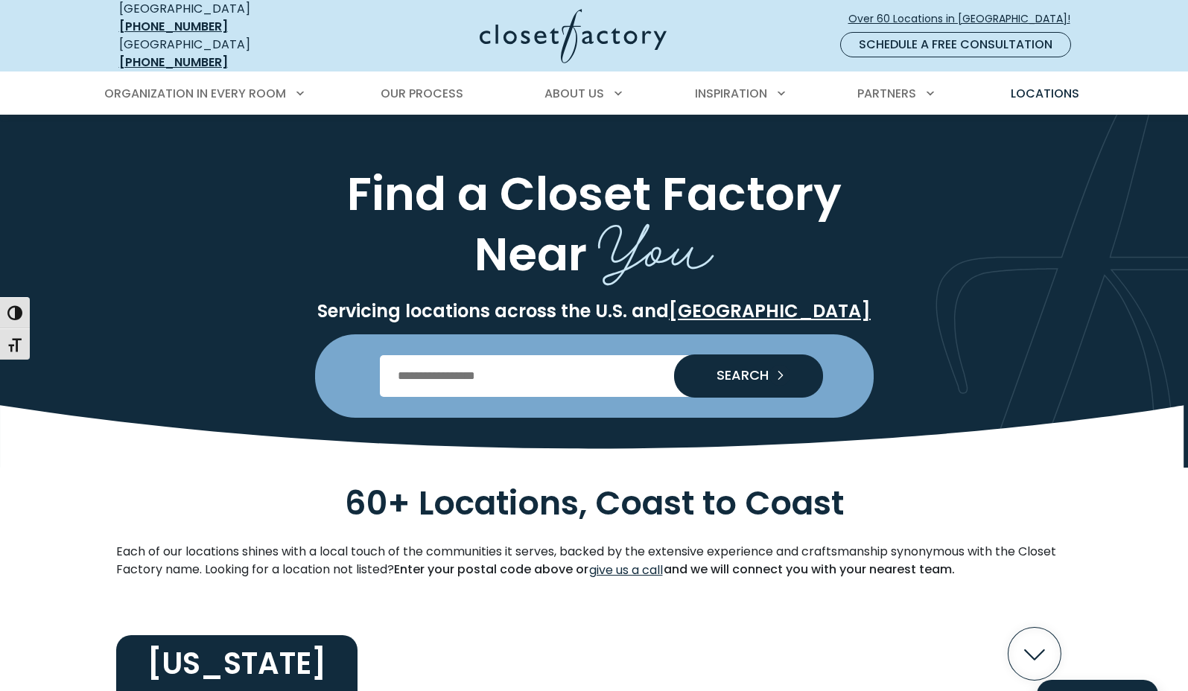
click at [560, 371] on input "Enter Postal Code" at bounding box center [594, 376] width 428 height 42
type input "*****"
click at [752, 355] on button "SEARCH" at bounding box center [748, 376] width 149 height 42
